Goal: Task Accomplishment & Management: Manage account settings

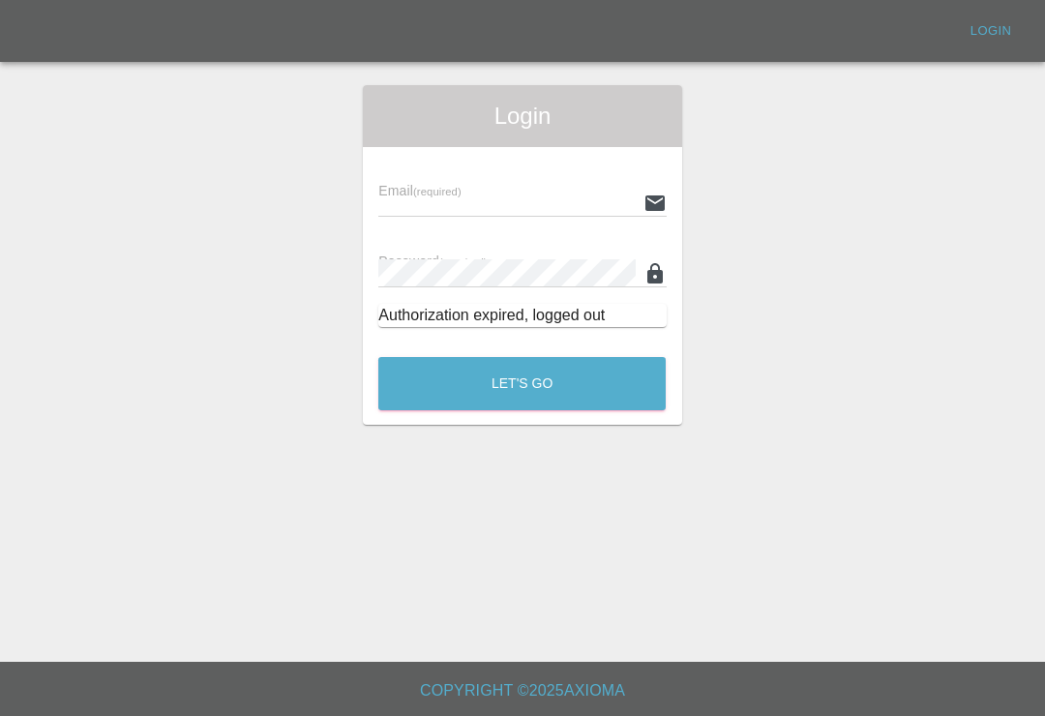
click at [560, 212] on input "text" at bounding box center [506, 203] width 256 height 28
type input "[EMAIL_ADDRESS][DOMAIN_NAME]"
click at [521, 383] on button "Let's Go" at bounding box center [521, 383] width 287 height 53
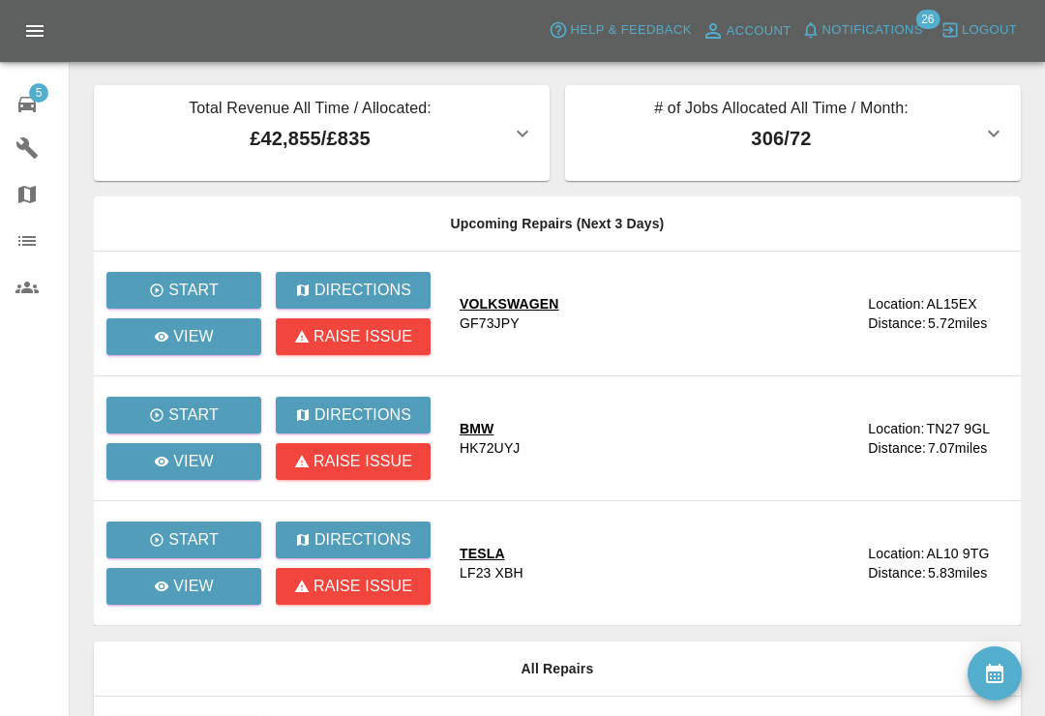
click at [822, 28] on span "Notifications" at bounding box center [872, 30] width 101 height 22
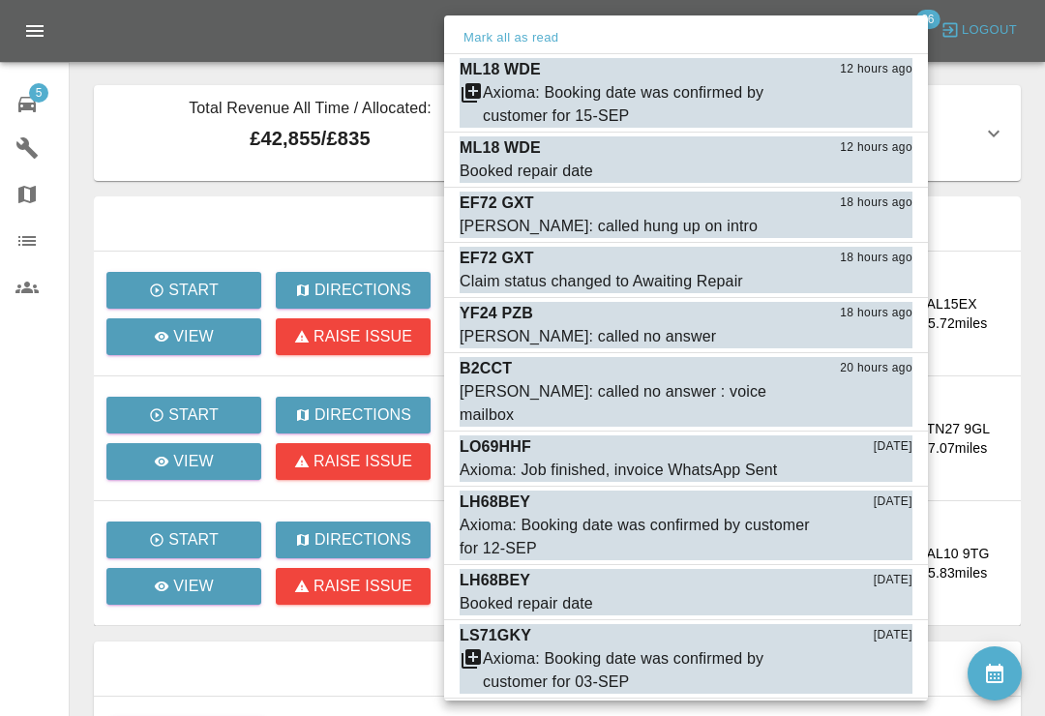
click at [877, 228] on button "Mark as read" at bounding box center [869, 227] width 85 height 22
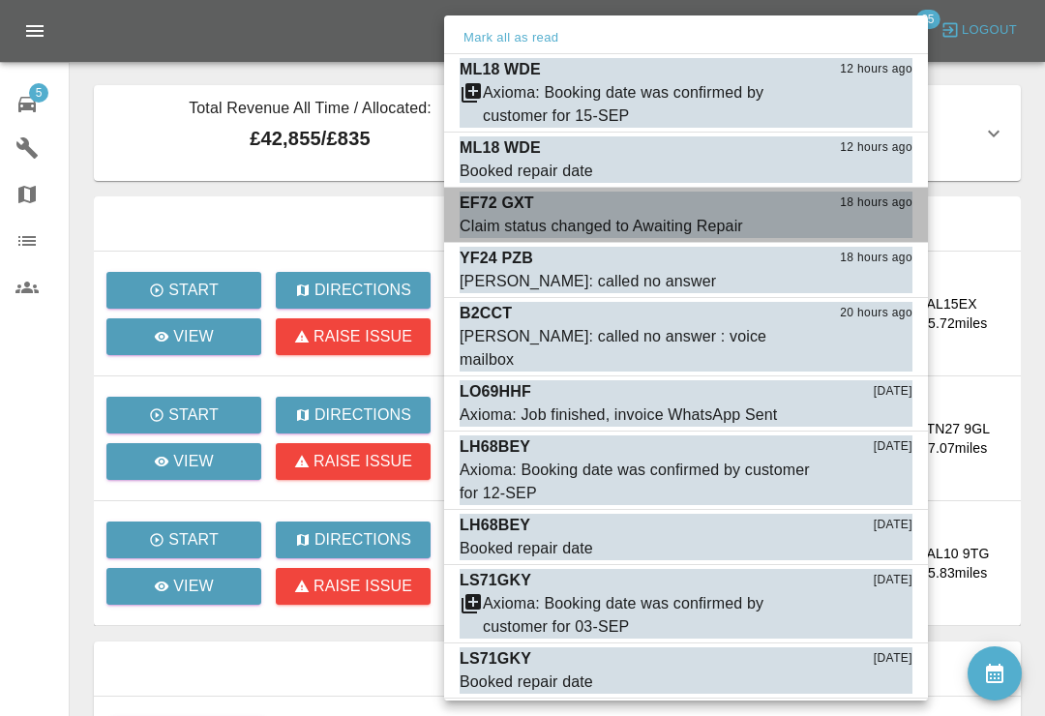
click at [875, 227] on button "Mark as read" at bounding box center [869, 227] width 85 height 22
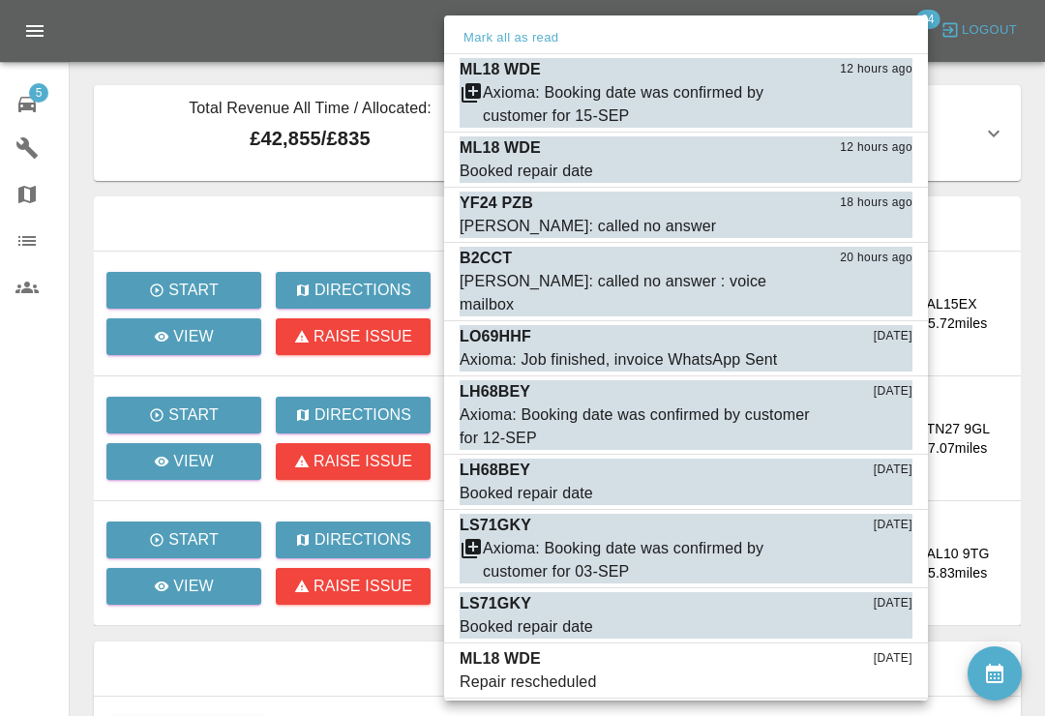
click at [874, 227] on button "Mark as read" at bounding box center [869, 227] width 85 height 22
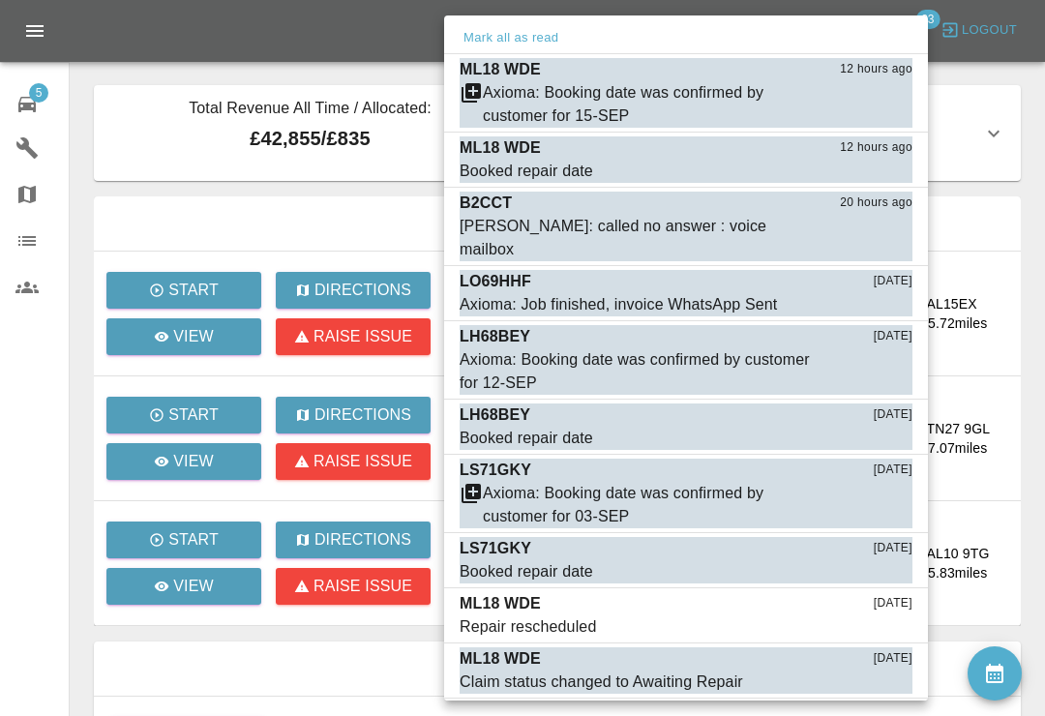
click at [875, 239] on button "Mark as read" at bounding box center [869, 250] width 85 height 22
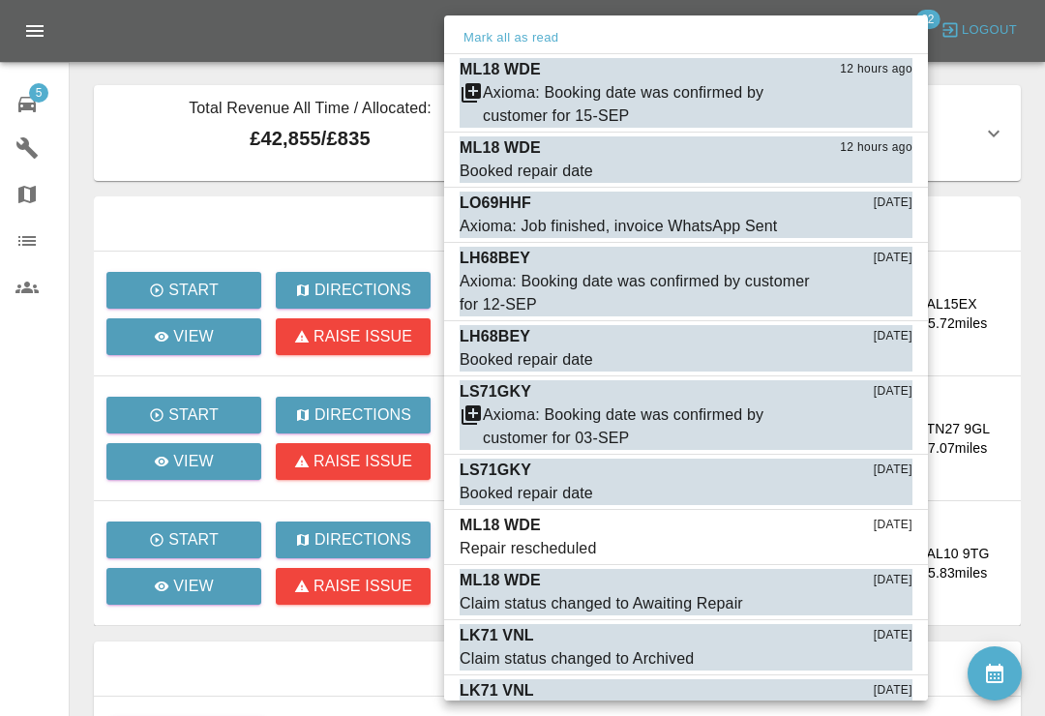
click at [881, 224] on button "Mark as read" at bounding box center [869, 227] width 85 height 22
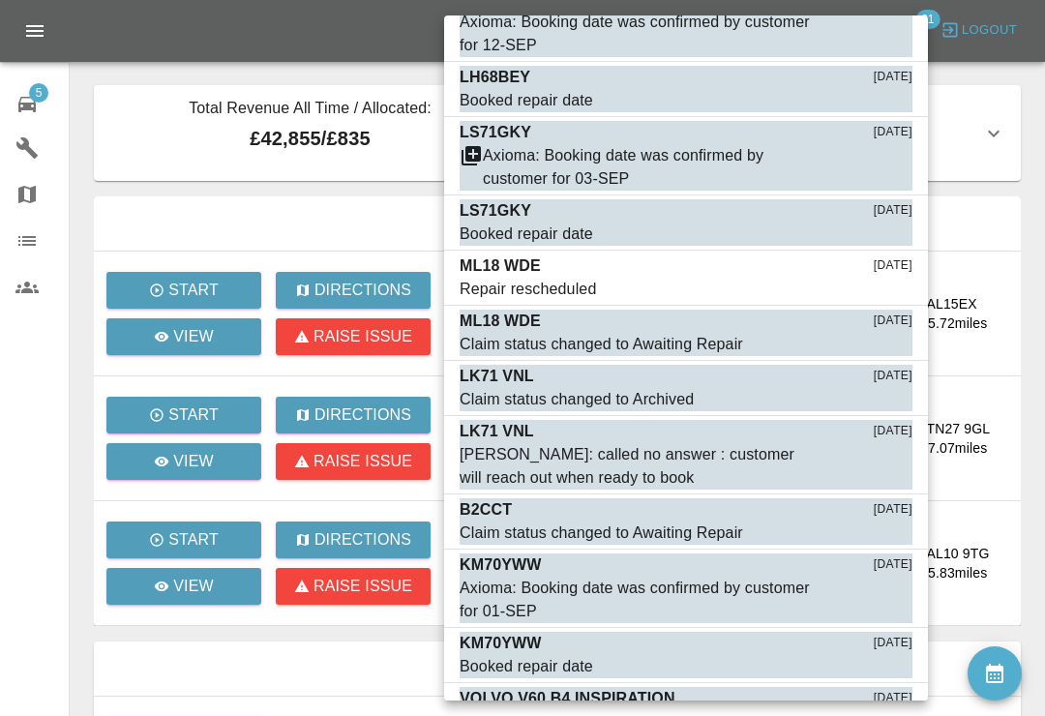
scroll to position [206, 0]
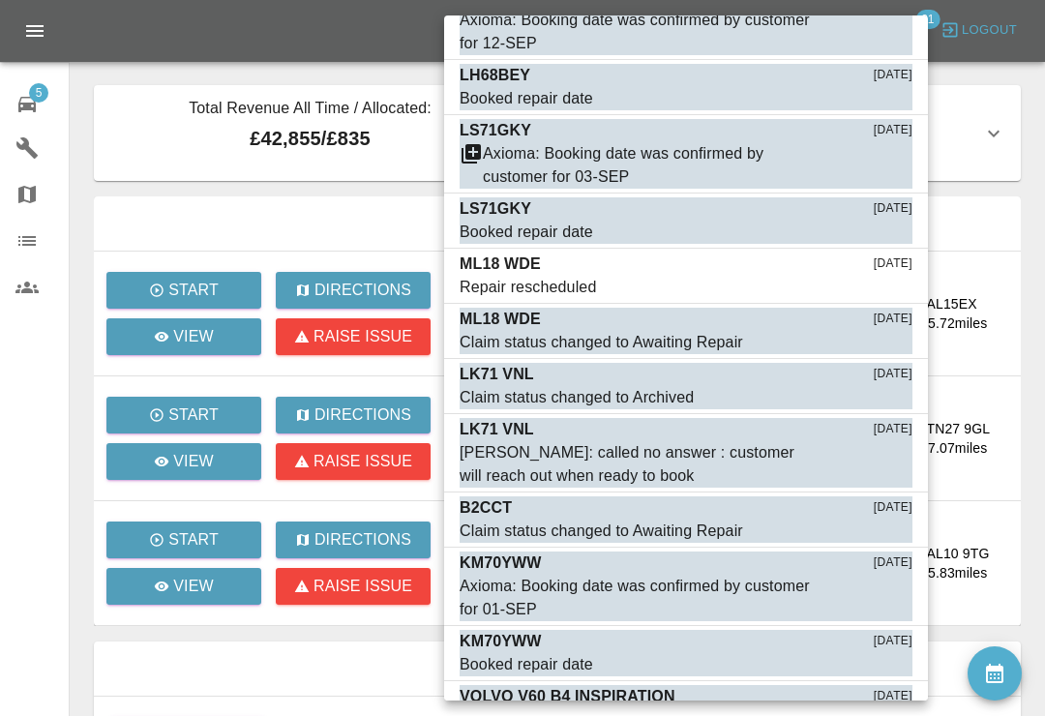
click at [878, 286] on button "Mark as read" at bounding box center [869, 288] width 85 height 22
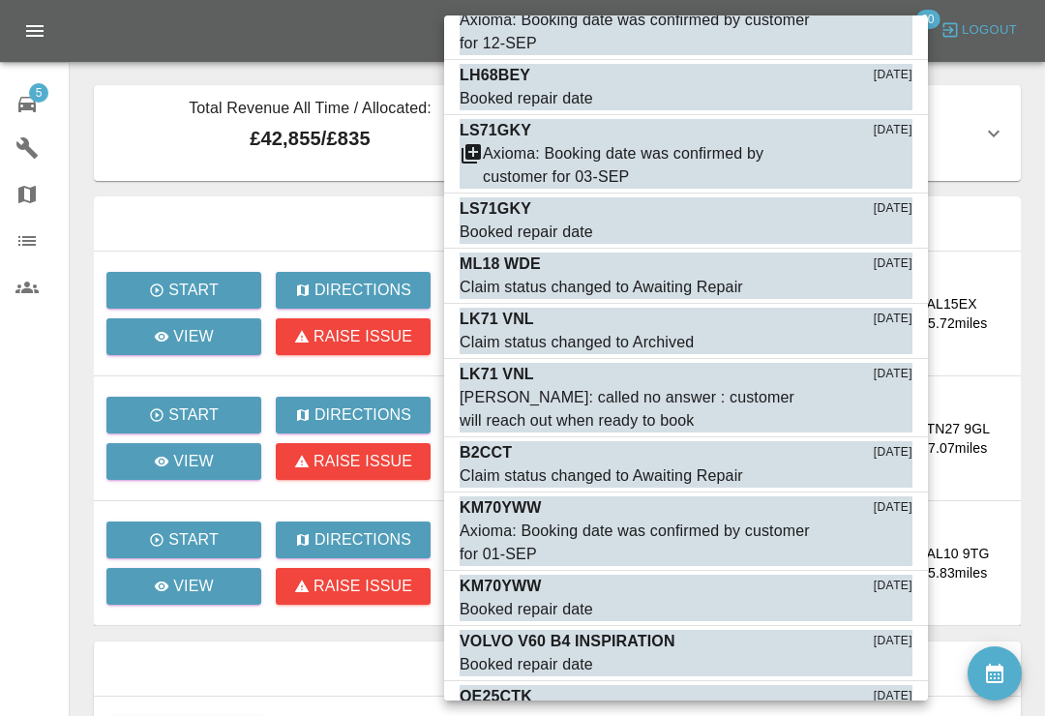
click at [881, 287] on button "Mark as read" at bounding box center [869, 288] width 85 height 22
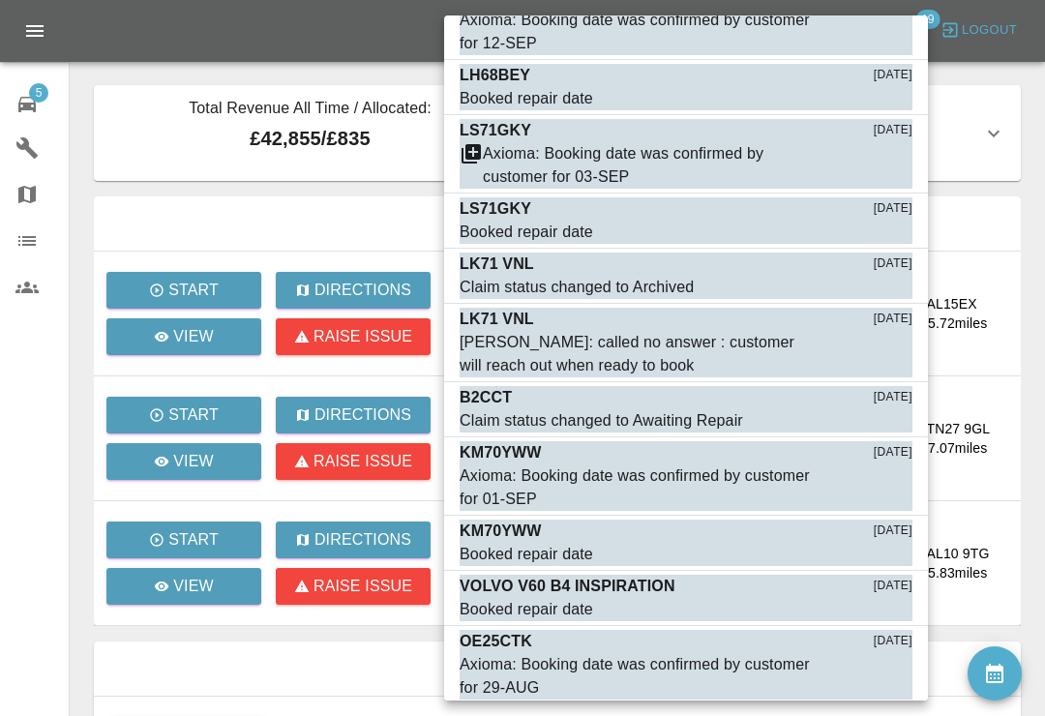
click at [880, 288] on button "Mark as read" at bounding box center [869, 288] width 85 height 22
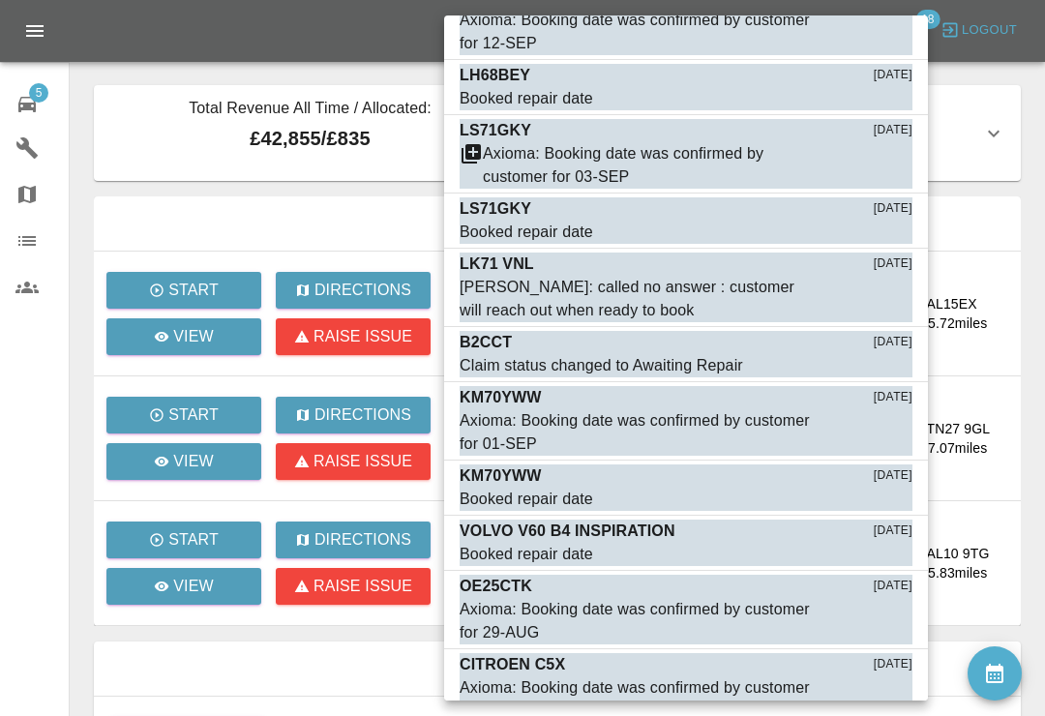
click at [873, 309] on button "Mark as read" at bounding box center [869, 311] width 85 height 22
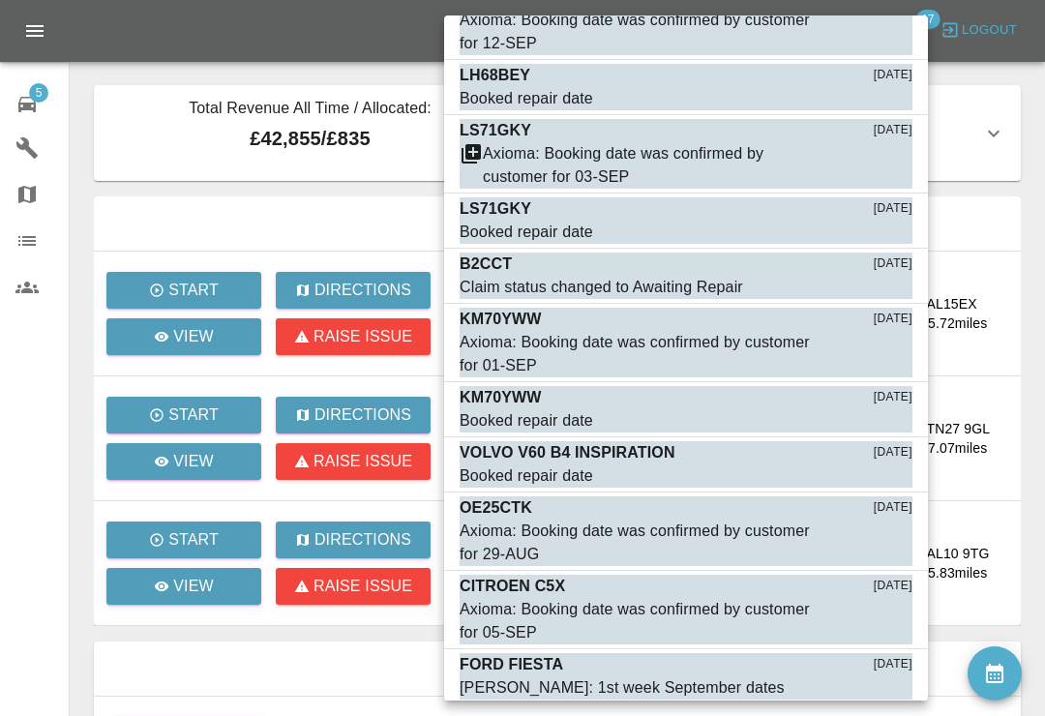
click at [880, 287] on button "Mark as read" at bounding box center [869, 288] width 85 height 22
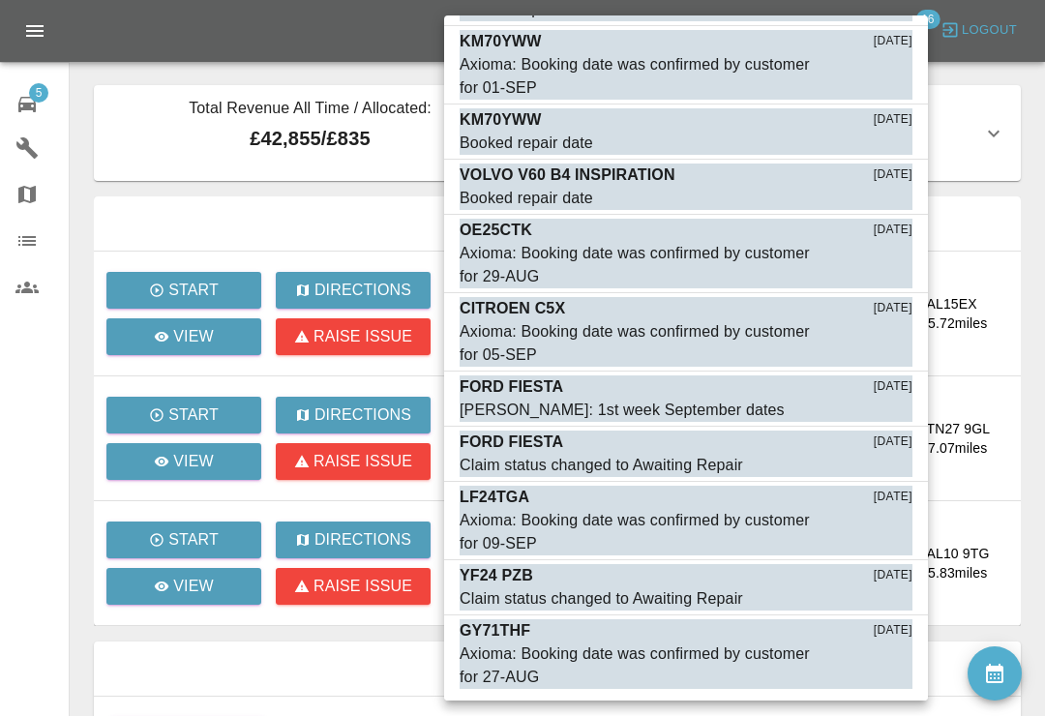
scroll to position [428, 0]
click at [875, 415] on button "Mark as read" at bounding box center [869, 411] width 85 height 22
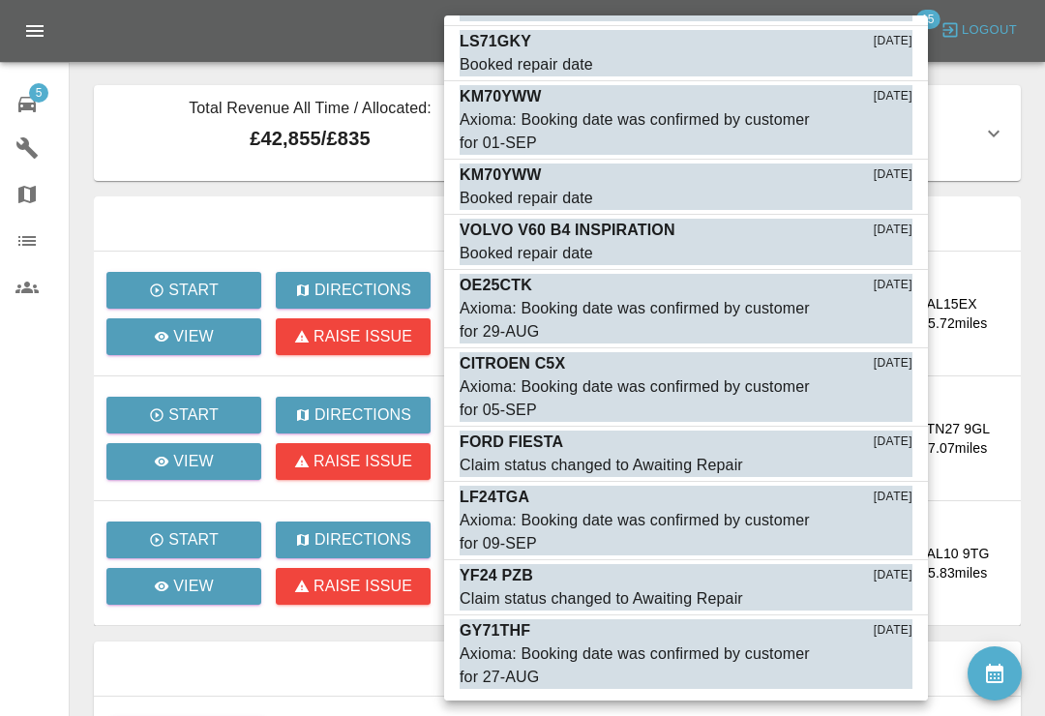
scroll to position [372, 0]
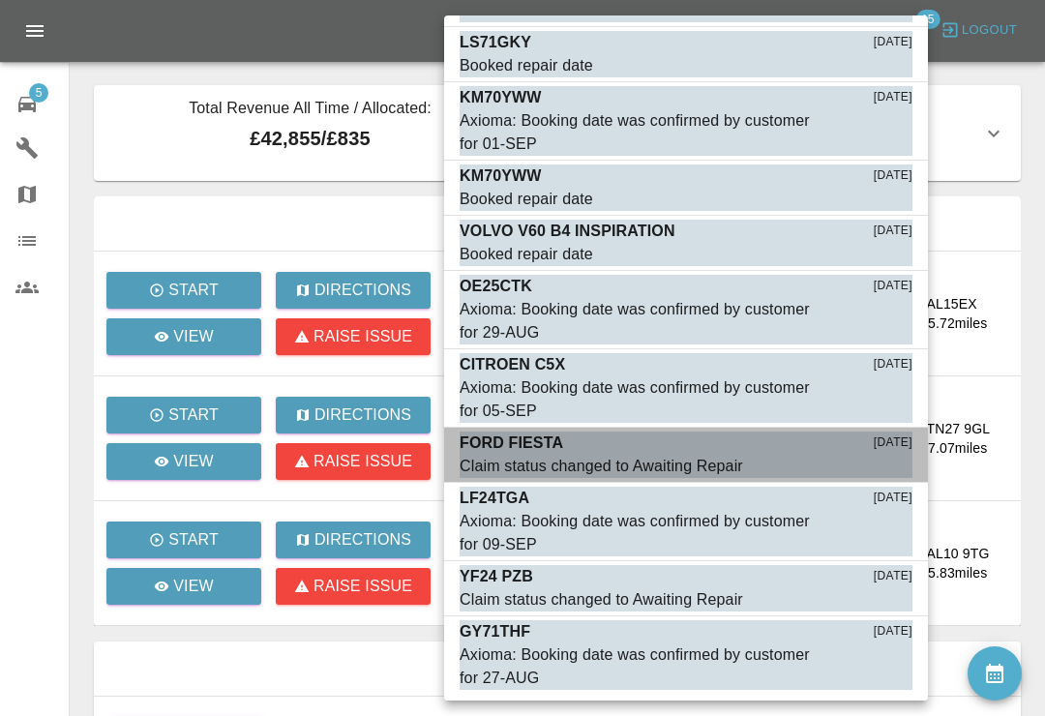
click at [882, 465] on button "Mark as read" at bounding box center [869, 467] width 85 height 22
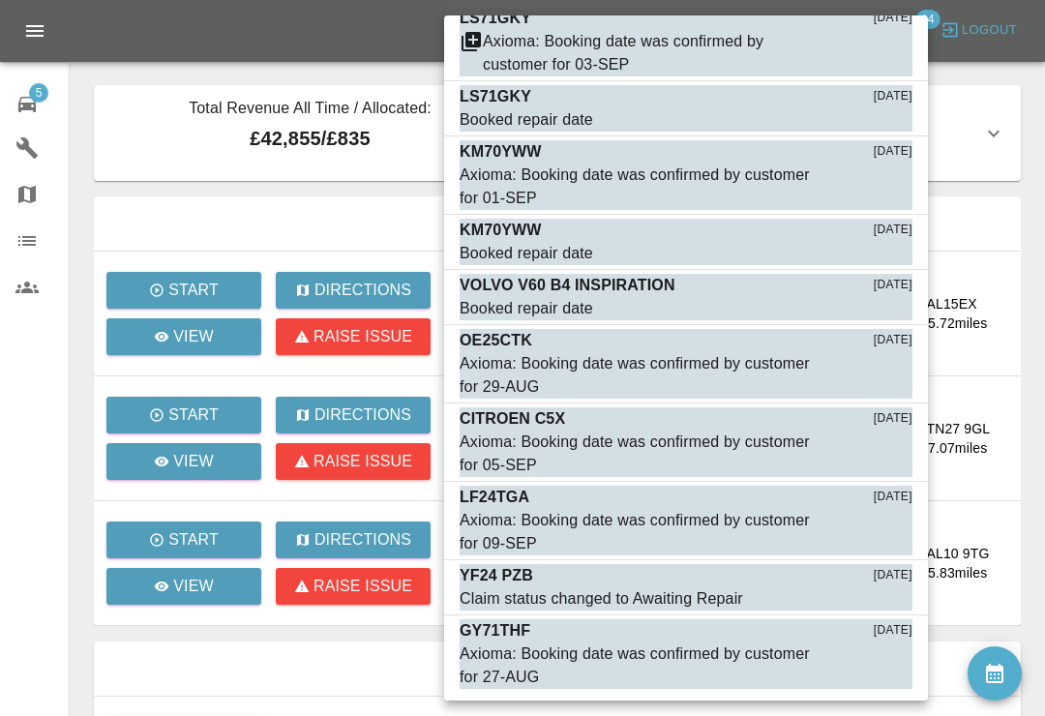
scroll to position [317, 0]
click at [886, 602] on button "Mark as read" at bounding box center [869, 600] width 85 height 22
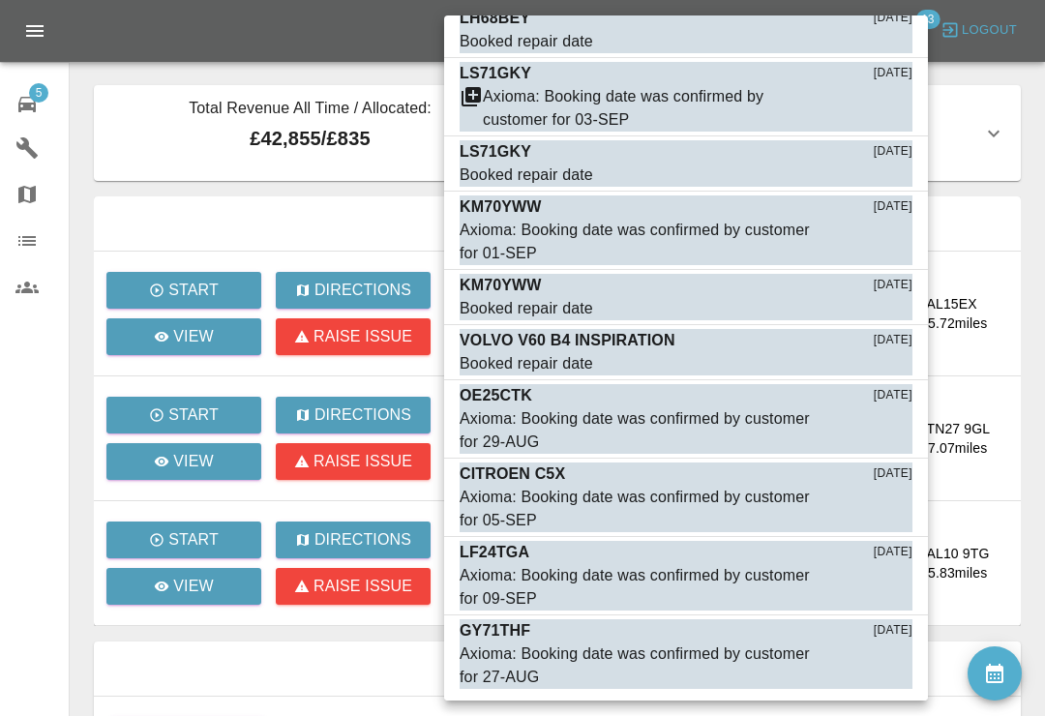
scroll to position [262, 0]
click at [24, 388] on div at bounding box center [522, 358] width 1045 height 716
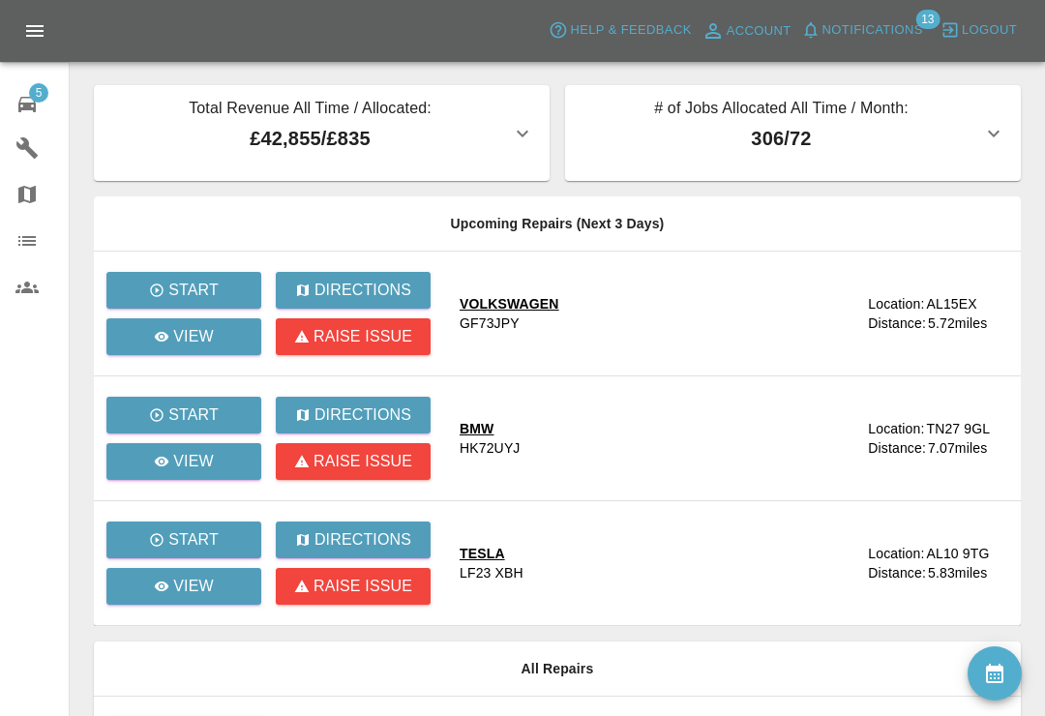
click at [24, 102] on icon at bounding box center [26, 104] width 23 height 23
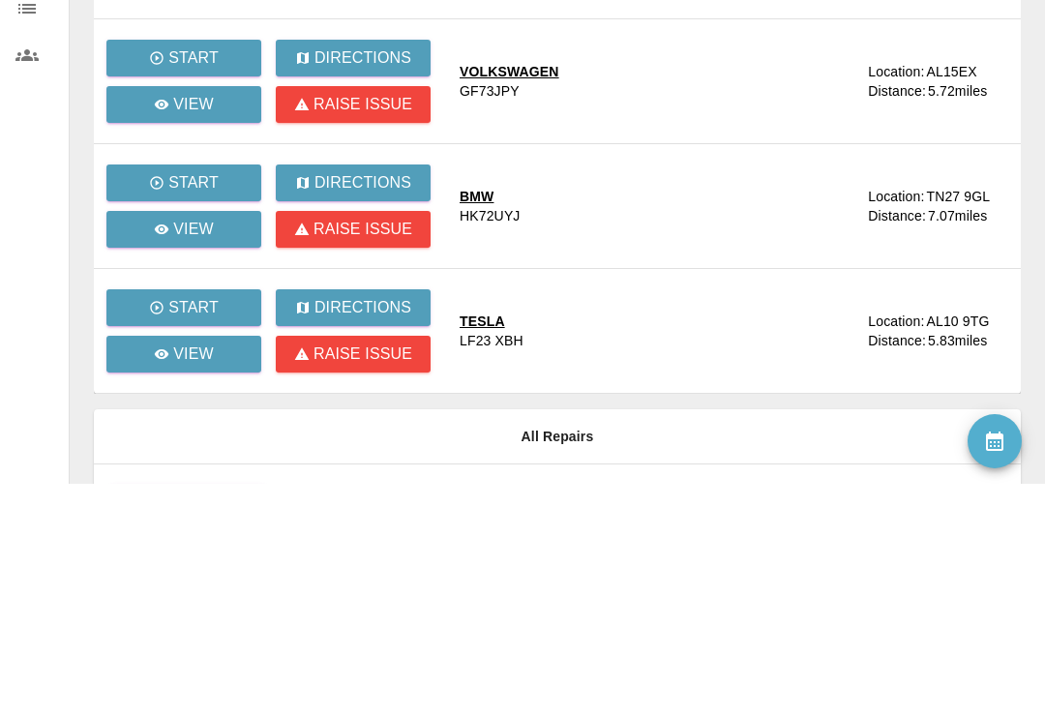
scroll to position [185, 0]
